Goal: Go to known website: Go to known website

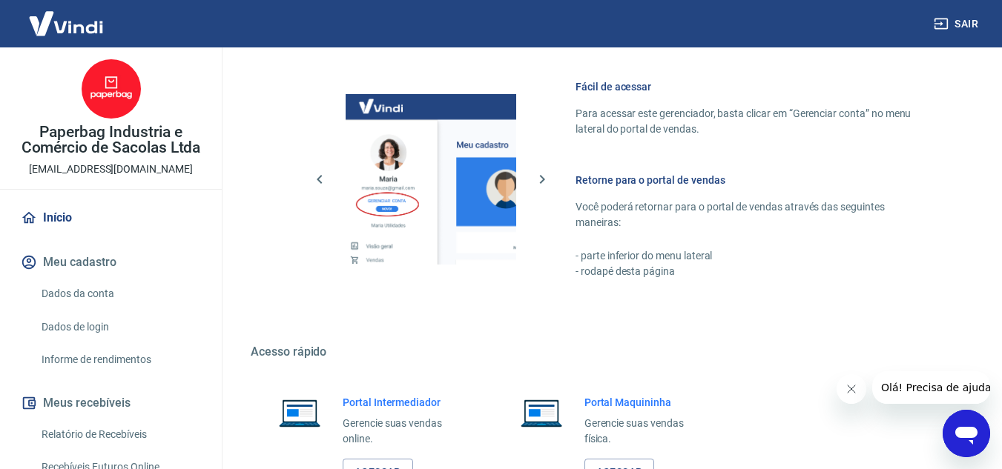
scroll to position [748, 0]
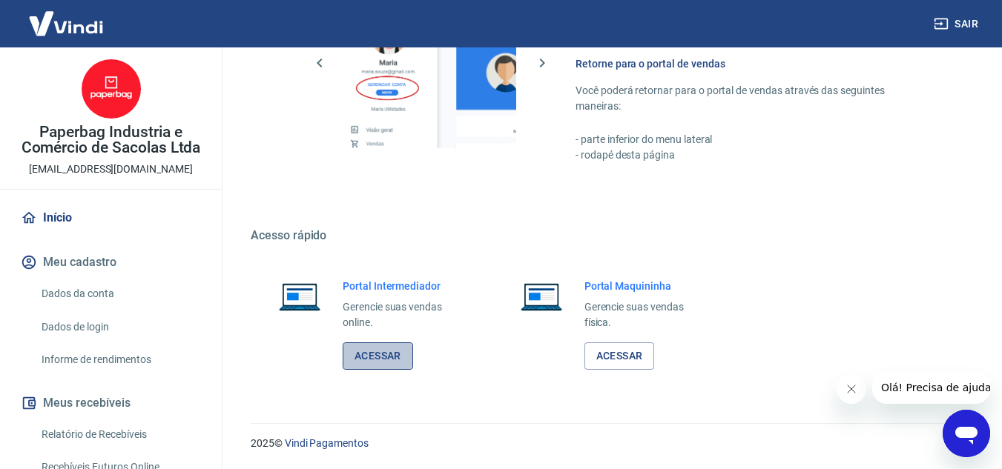
click at [372, 356] on link "Acessar" at bounding box center [378, 356] width 70 height 27
